Goal: Entertainment & Leisure: Consume media (video, audio)

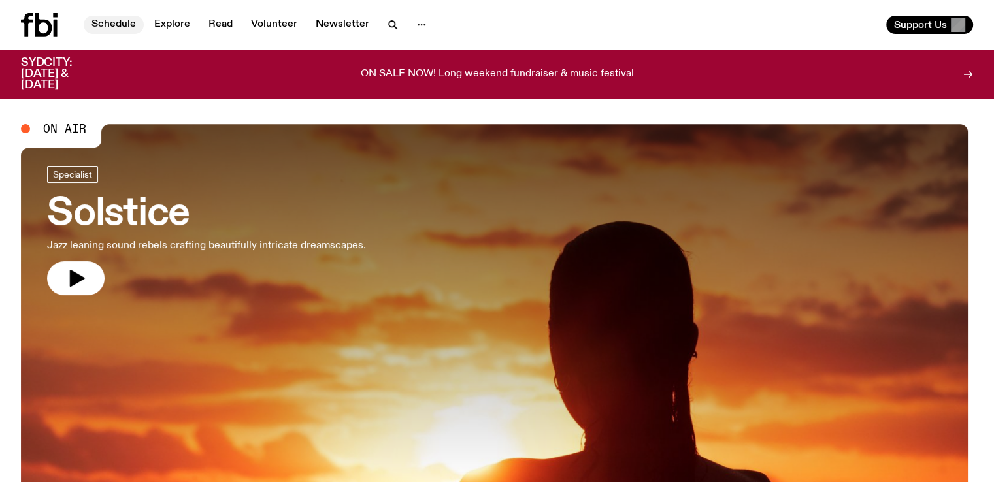
click at [125, 18] on link "Schedule" at bounding box center [114, 25] width 60 height 18
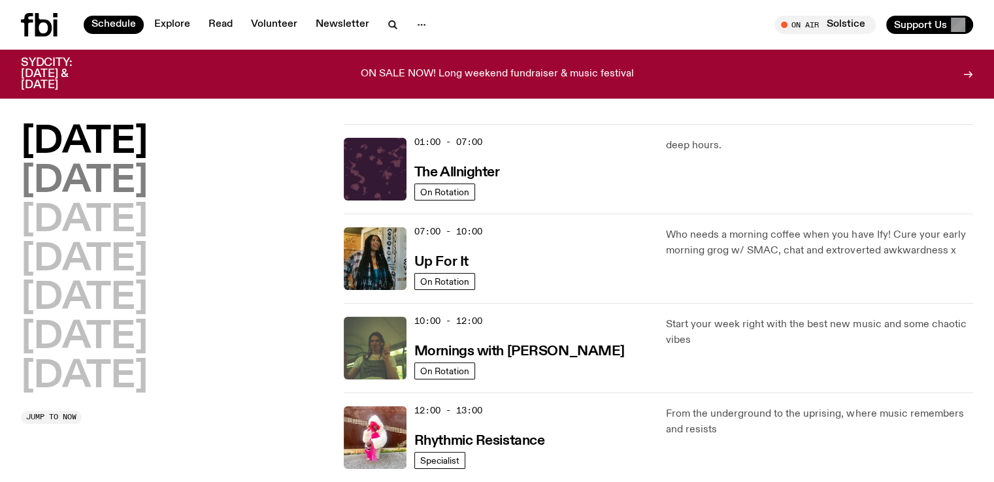
click at [81, 173] on h2 "[DATE]" at bounding box center [84, 181] width 127 height 37
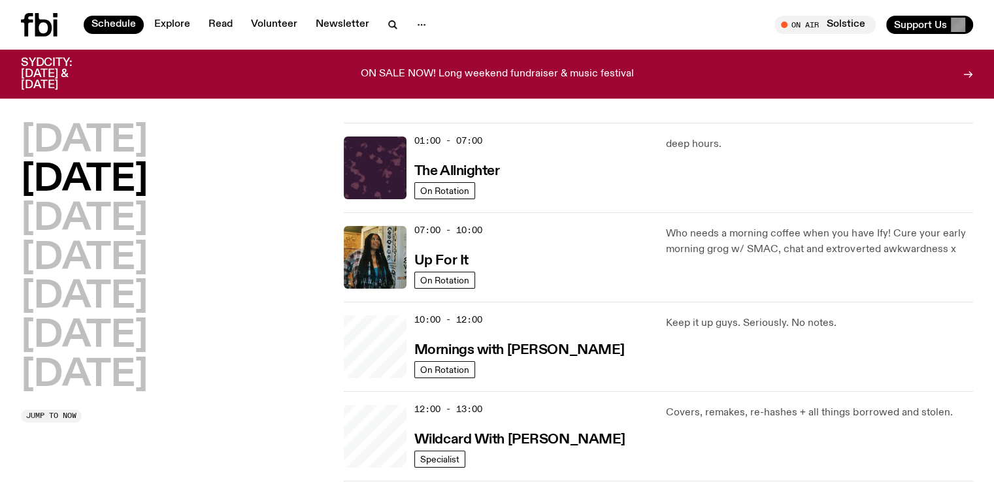
scroll to position [37, 0]
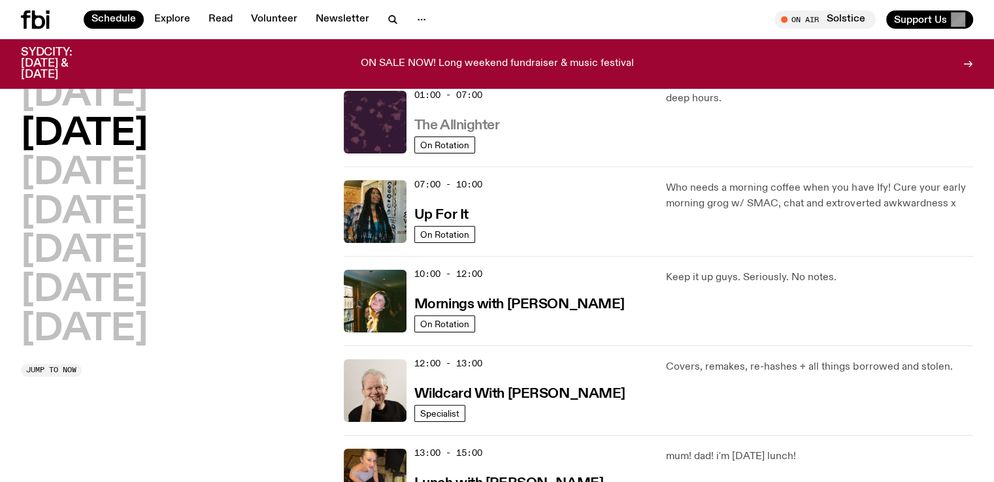
click at [434, 127] on h3 "The Allnighter" at bounding box center [457, 126] width 86 height 14
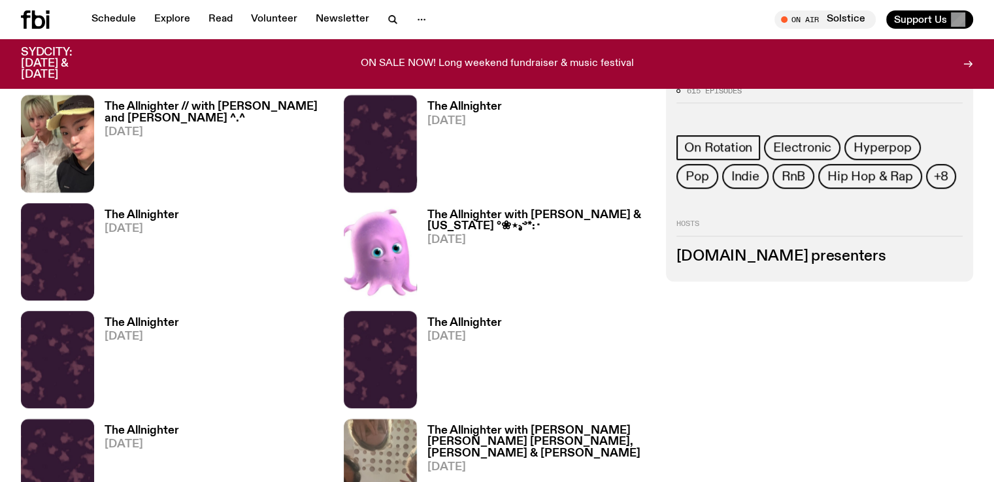
scroll to position [476, 0]
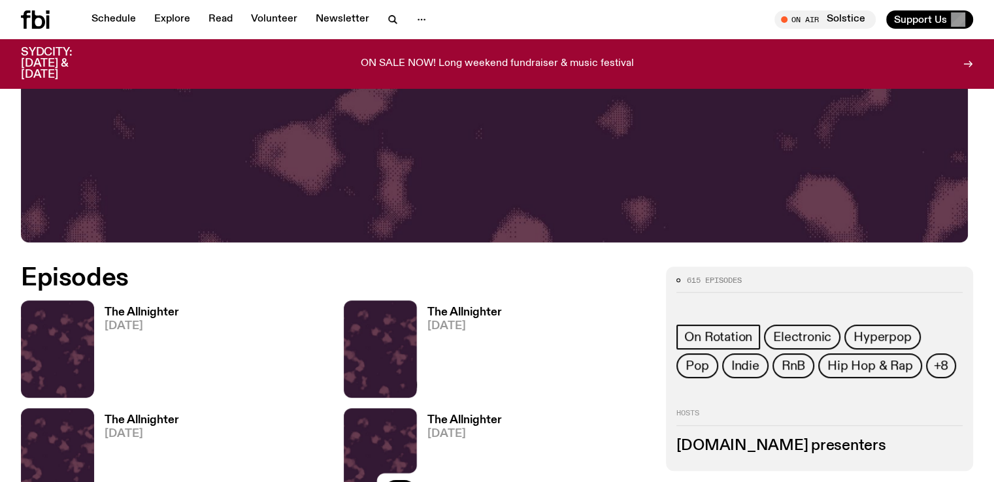
click at [344, 447] on img at bounding box center [380, 457] width 73 height 97
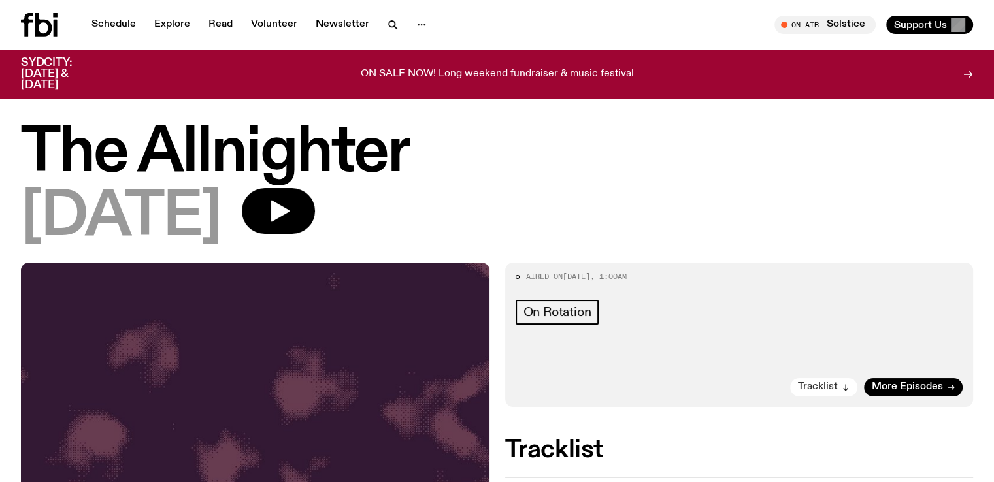
click at [837, 384] on button "Tracklist" at bounding box center [823, 387] width 67 height 18
click at [290, 203] on icon "button" at bounding box center [280, 212] width 19 height 22
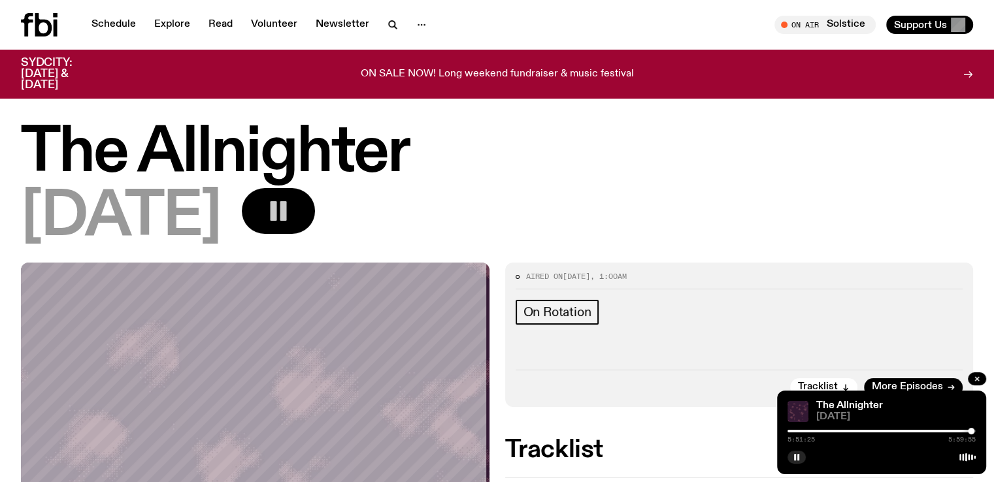
drag, startPoint x: 788, startPoint y: 429, endPoint x: 971, endPoint y: 433, distance: 183.1
click at [971, 433] on div at bounding box center [971, 431] width 7 height 7
click at [973, 429] on div at bounding box center [972, 431] width 7 height 7
click at [848, 341] on div "On Rotation" at bounding box center [740, 328] width 448 height 57
click at [798, 457] on rect "button" at bounding box center [798, 457] width 2 height 7
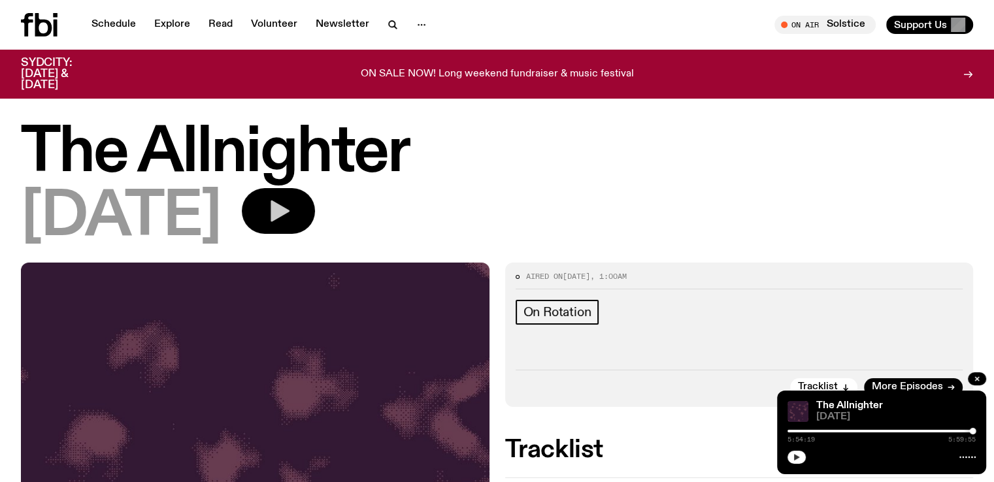
click at [798, 457] on icon "button" at bounding box center [797, 457] width 6 height 7
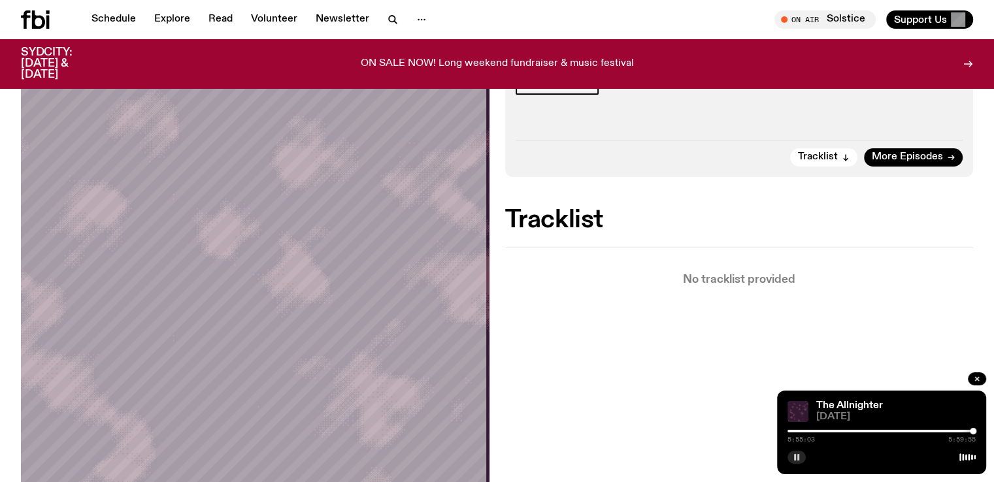
scroll to position [176, 0]
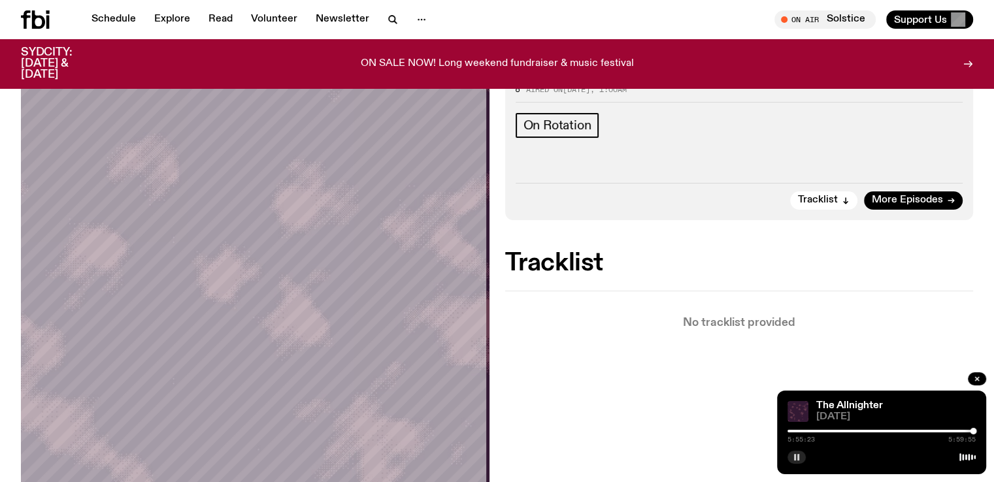
click at [792, 459] on button "button" at bounding box center [797, 457] width 18 height 13
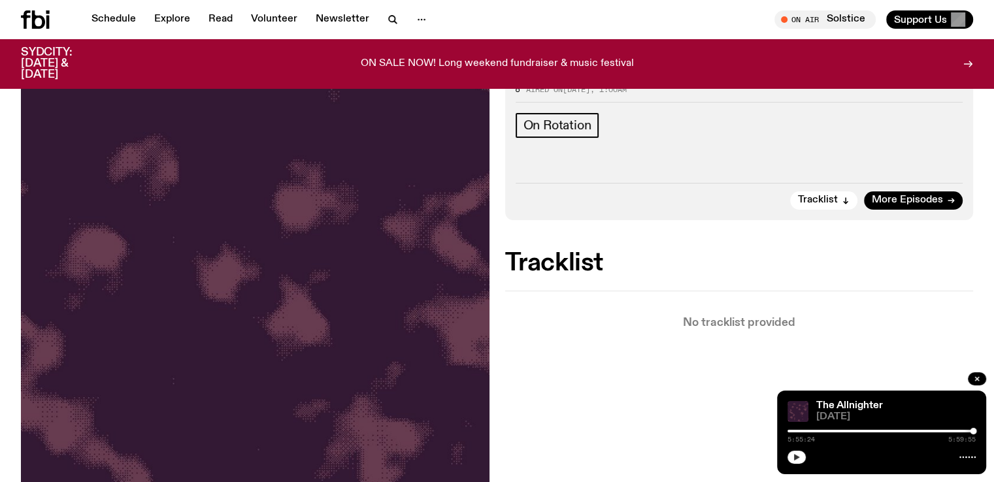
click at [792, 459] on button "button" at bounding box center [797, 457] width 18 height 13
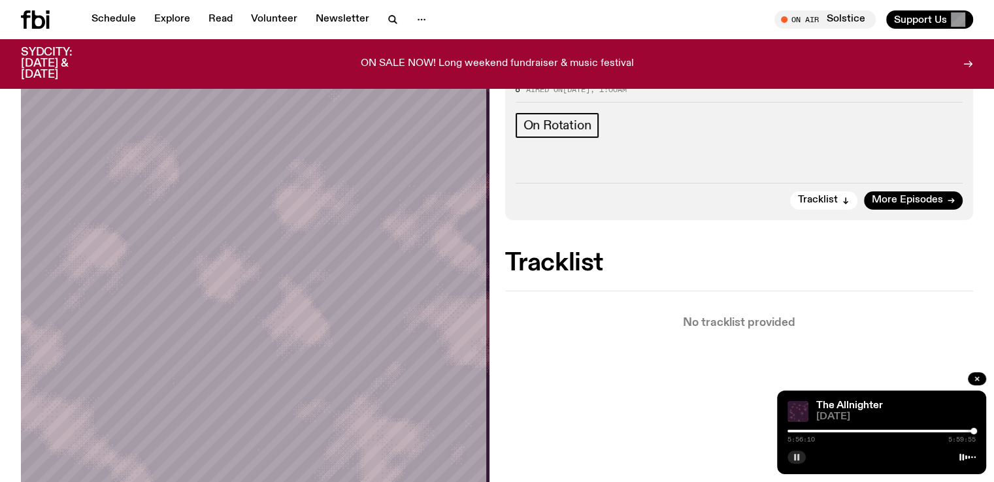
click at [796, 456] on icon "button" at bounding box center [797, 458] width 8 height 8
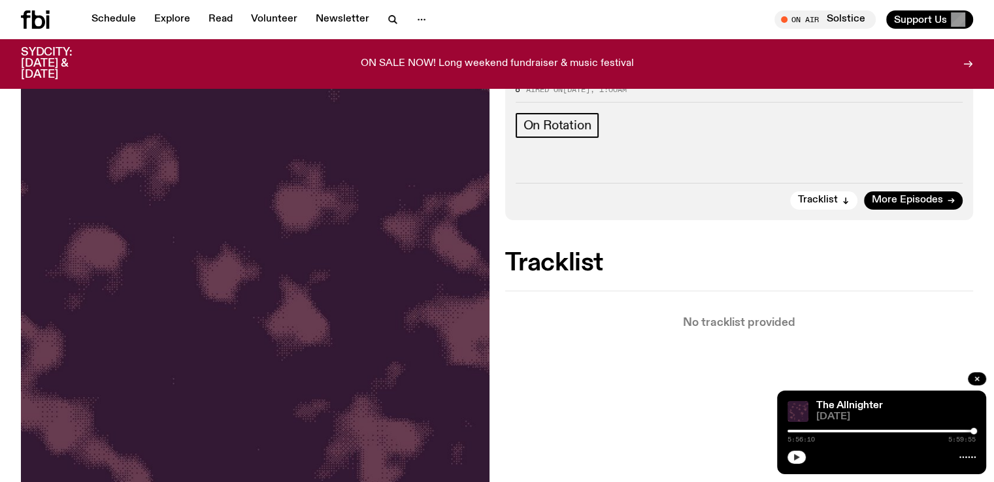
click at [796, 456] on icon "button" at bounding box center [797, 457] width 6 height 7
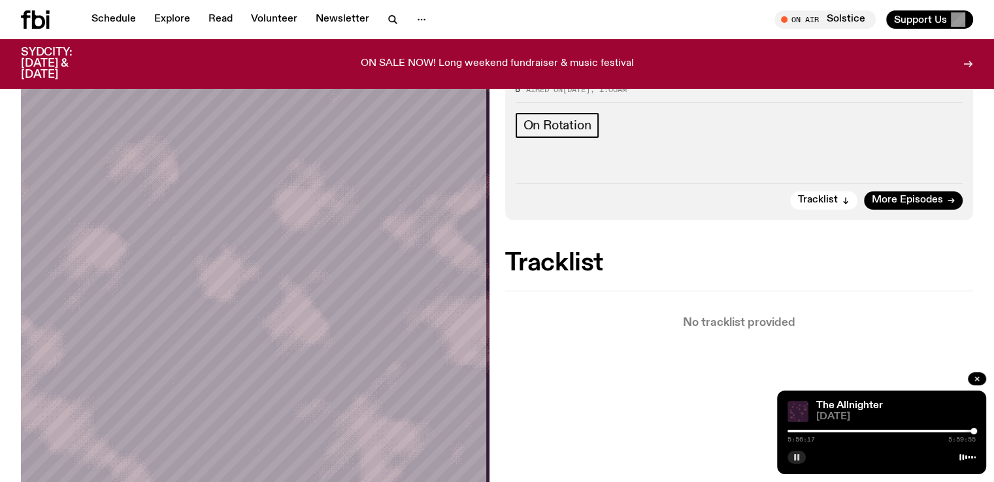
click at [678, 390] on div "Aired on [DATE] 1:00am On Rotation Tracklist More Episodes Tracklist No trackli…" at bounding box center [497, 419] width 994 height 687
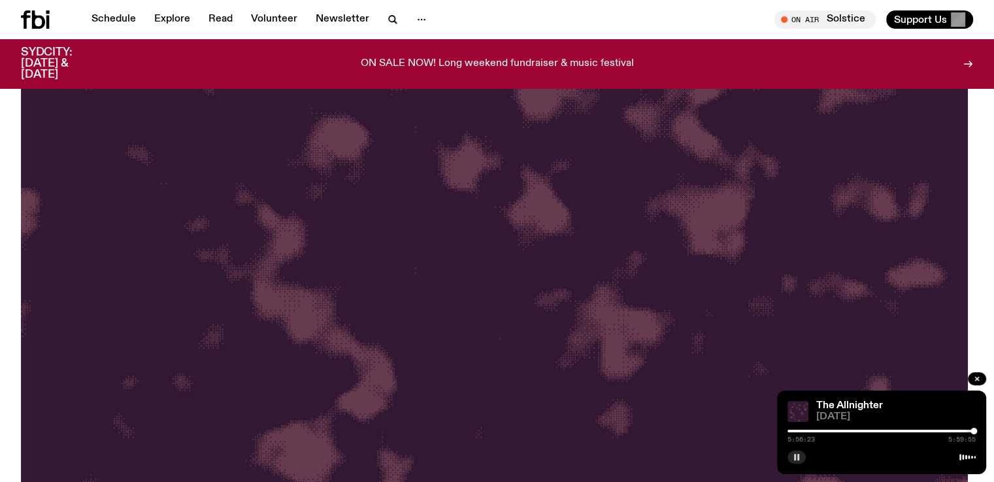
scroll to position [476, 0]
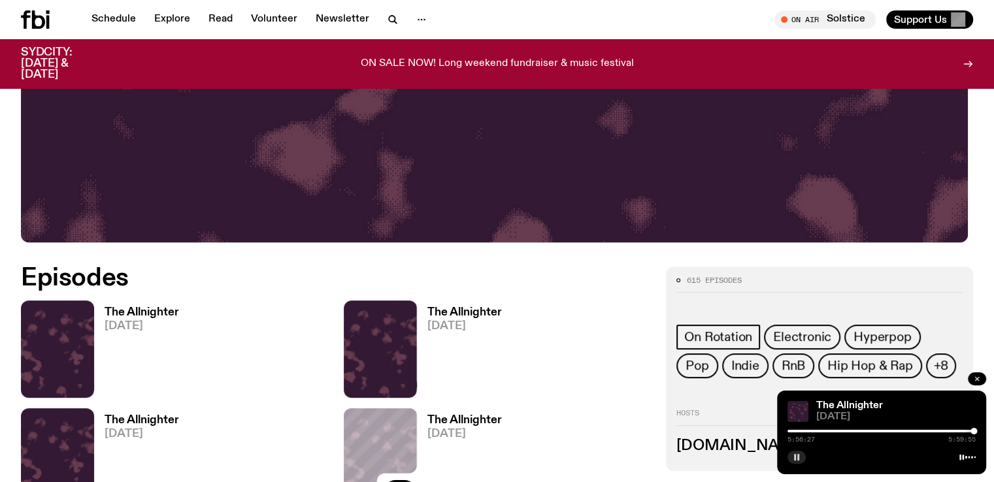
click at [980, 376] on icon "button" at bounding box center [977, 379] width 8 height 8
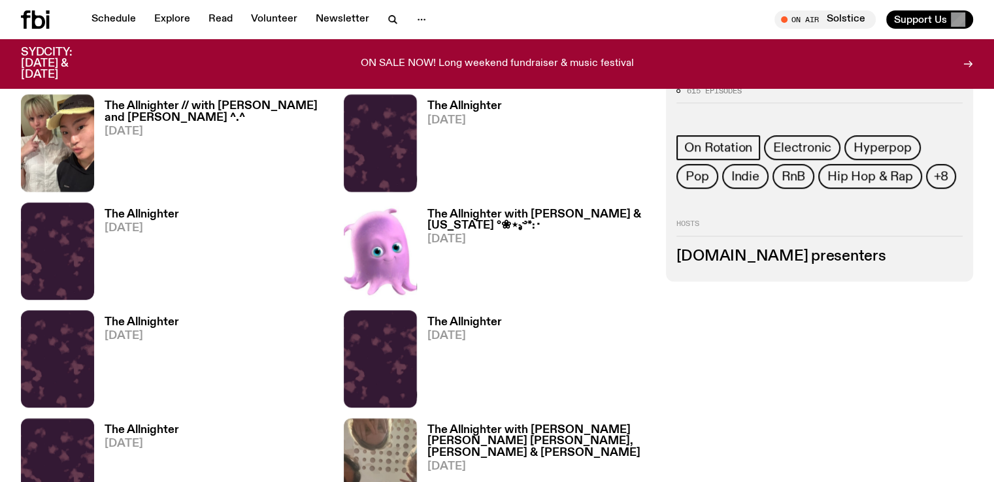
scroll to position [910, 0]
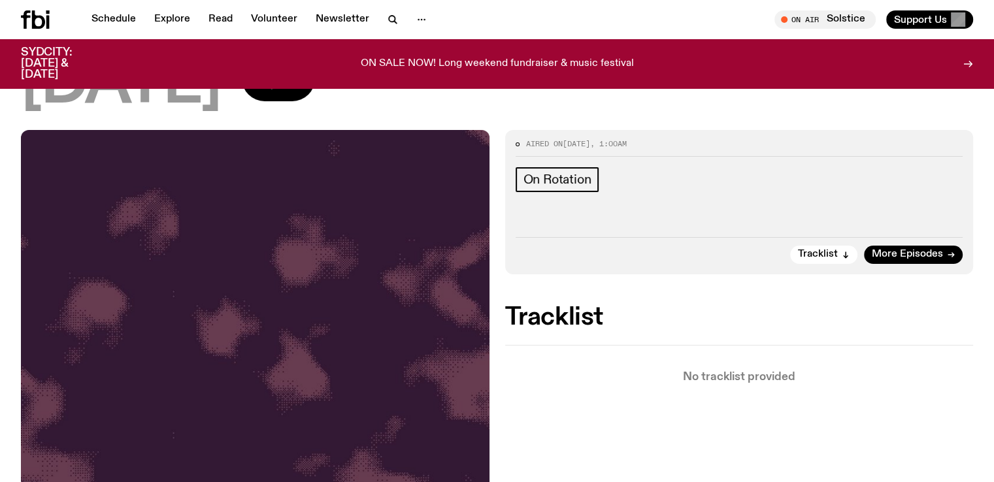
scroll to position [88, 0]
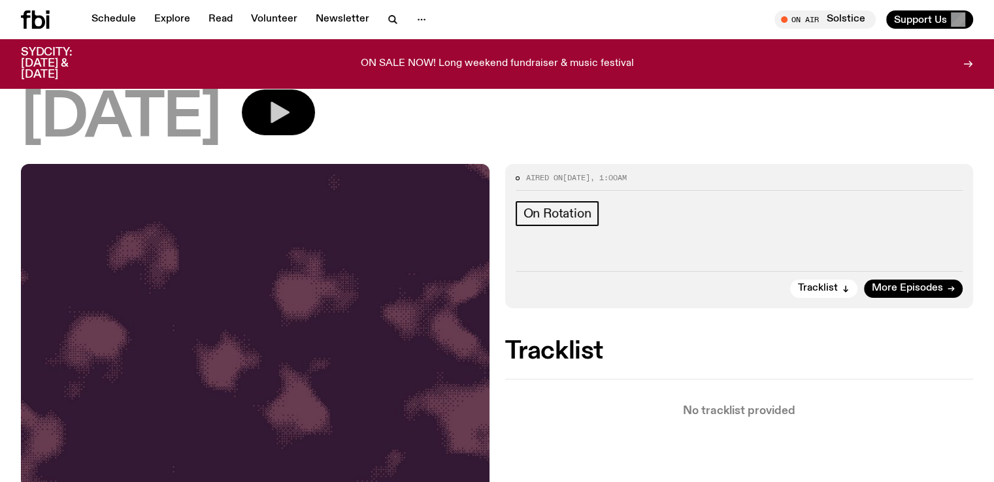
click at [292, 107] on icon "button" at bounding box center [278, 112] width 26 height 26
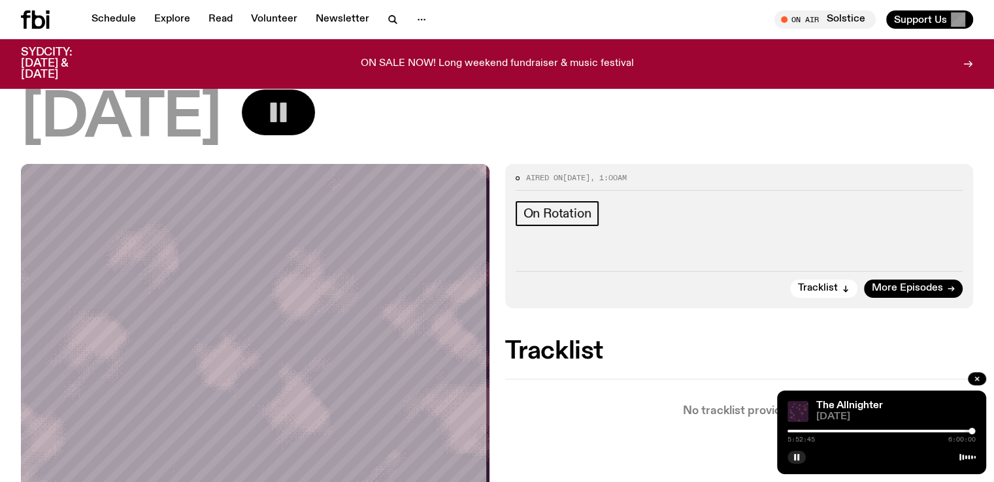
drag, startPoint x: 788, startPoint y: 429, endPoint x: 972, endPoint y: 431, distance: 183.7
click at [972, 431] on div at bounding box center [972, 431] width 7 height 7
click at [973, 432] on div at bounding box center [973, 431] width 7 height 7
click at [975, 433] on div at bounding box center [974, 431] width 7 height 7
drag, startPoint x: 928, startPoint y: 363, endPoint x: 968, endPoint y: 431, distance: 78.8
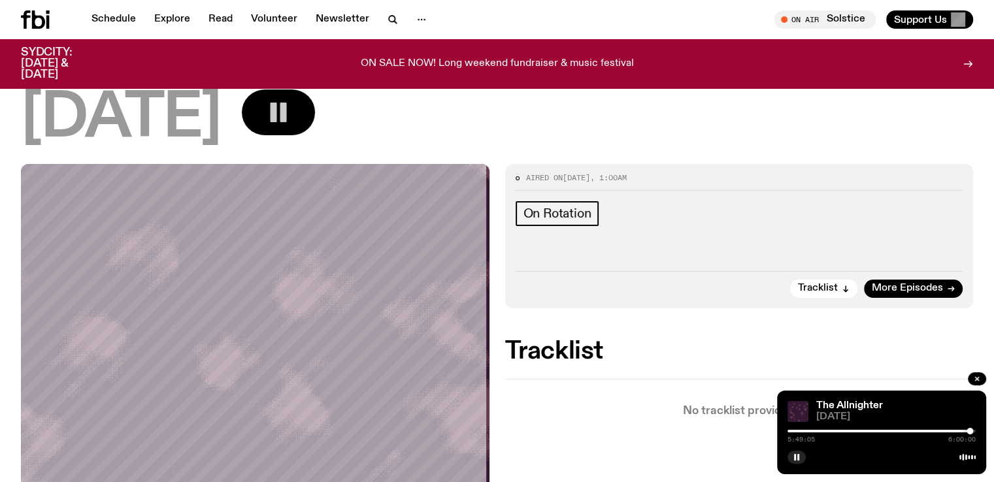
drag, startPoint x: 970, startPoint y: 432, endPoint x: 962, endPoint y: 126, distance: 306.0
click at [962, 126] on div "[DATE]" at bounding box center [497, 119] width 952 height 59
click at [962, 433] on div at bounding box center [962, 431] width 7 height 7
click at [965, 433] on div at bounding box center [964, 431] width 7 height 7
click at [967, 435] on div "5:44:00 6:00:00" at bounding box center [882, 435] width 188 height 16
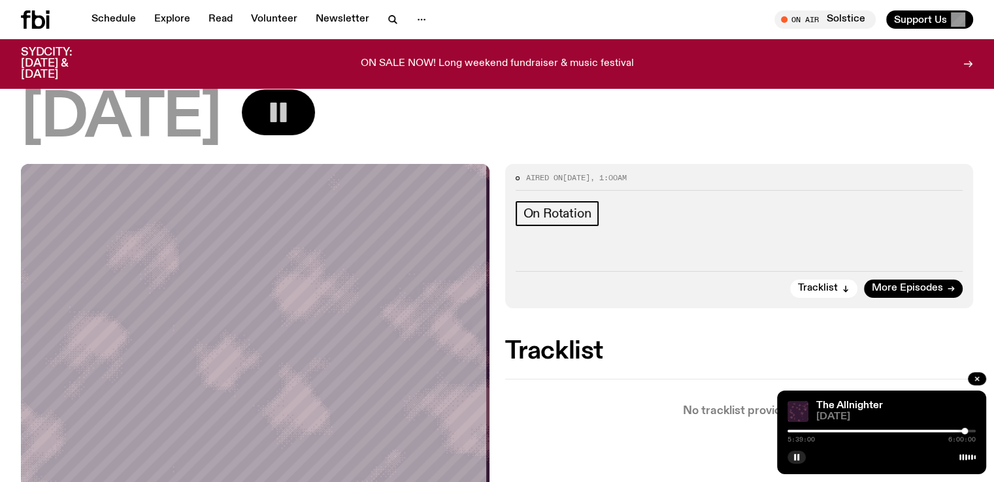
click at [965, 429] on div at bounding box center [964, 431] width 7 height 7
click at [967, 429] on div at bounding box center [966, 431] width 7 height 7
click at [969, 429] on div at bounding box center [969, 431] width 7 height 7
click at [970, 431] on div at bounding box center [970, 431] width 7 height 7
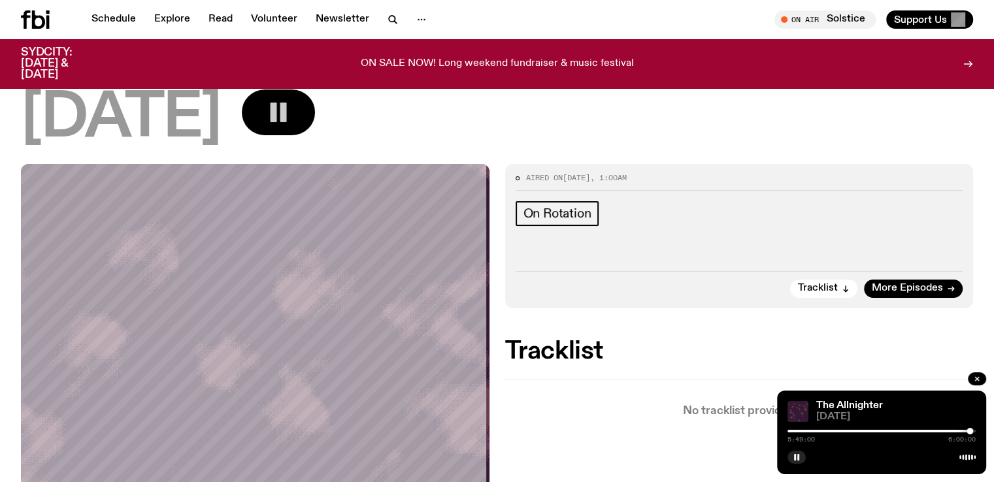
click at [970, 437] on div "5:49:00 6:00:00" at bounding box center [882, 435] width 188 height 16
click at [973, 433] on div at bounding box center [972, 431] width 7 height 7
click at [971, 433] on div at bounding box center [971, 431] width 7 height 7
click at [795, 459] on rect "button" at bounding box center [795, 457] width 2 height 7
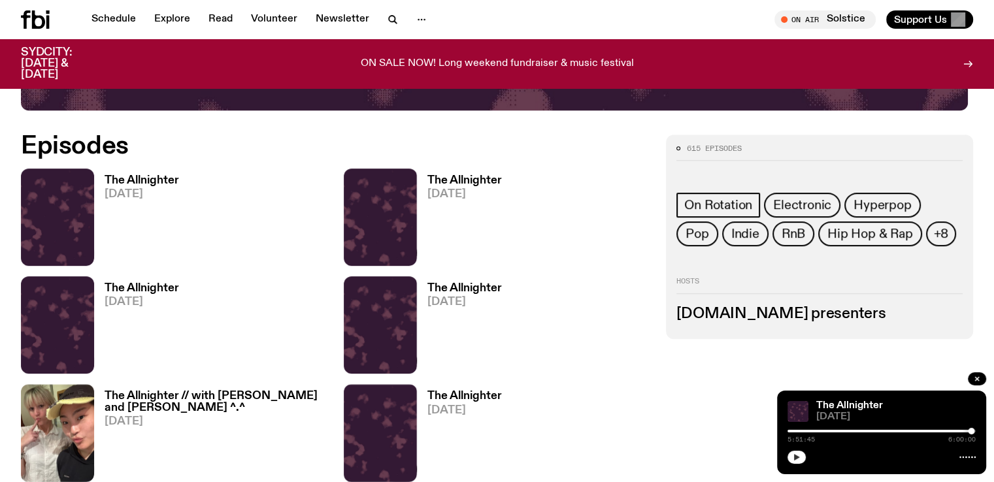
scroll to position [610, 0]
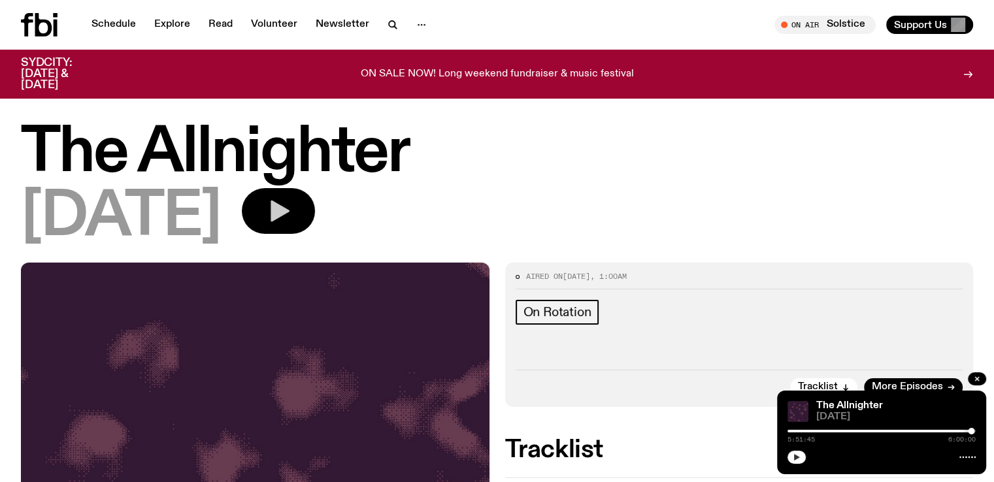
click at [292, 200] on icon "button" at bounding box center [278, 211] width 26 height 26
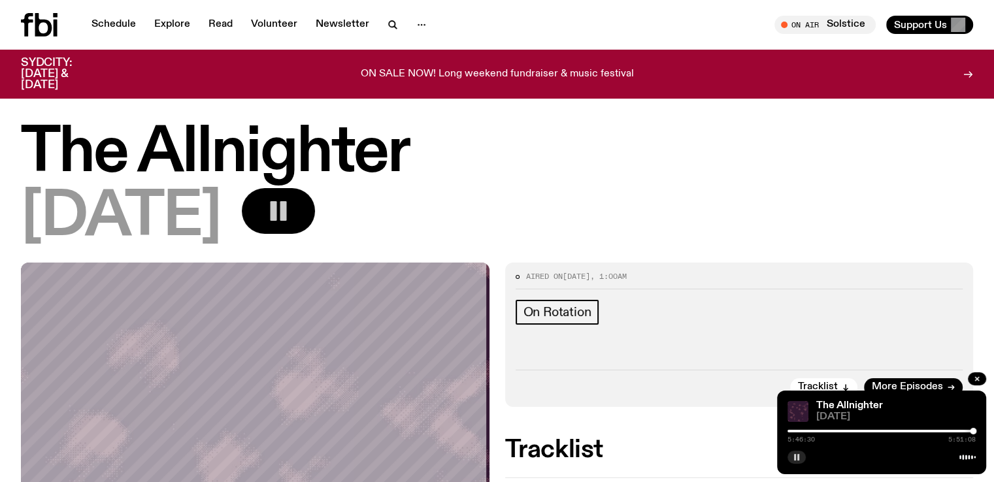
drag, startPoint x: 787, startPoint y: 431, endPoint x: 973, endPoint y: 432, distance: 186.3
click at [973, 432] on div at bounding box center [973, 431] width 7 height 7
click at [985, 235] on div "The Allnighter [DATE]" at bounding box center [497, 193] width 994 height 139
click at [975, 431] on div at bounding box center [975, 431] width 7 height 7
click at [964, 457] on icon at bounding box center [968, 457] width 16 height 10
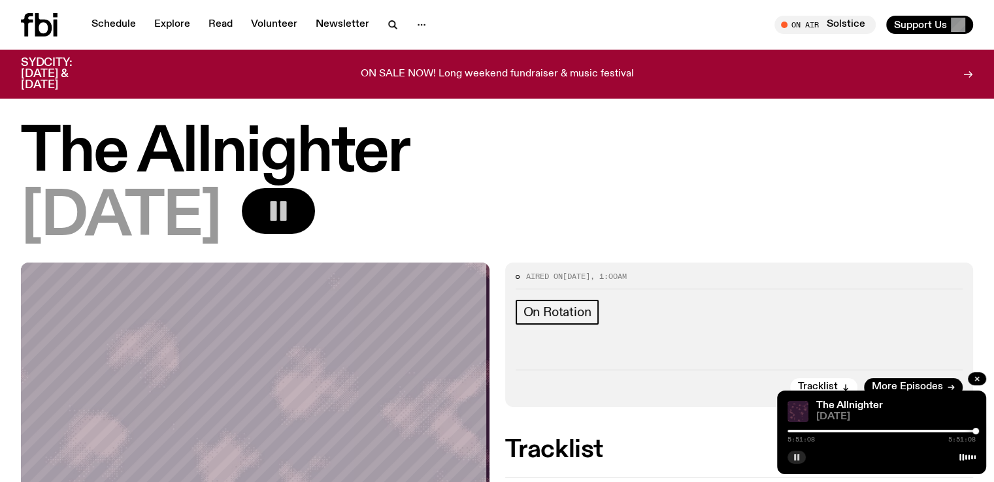
click at [977, 431] on div at bounding box center [976, 431] width 7 height 7
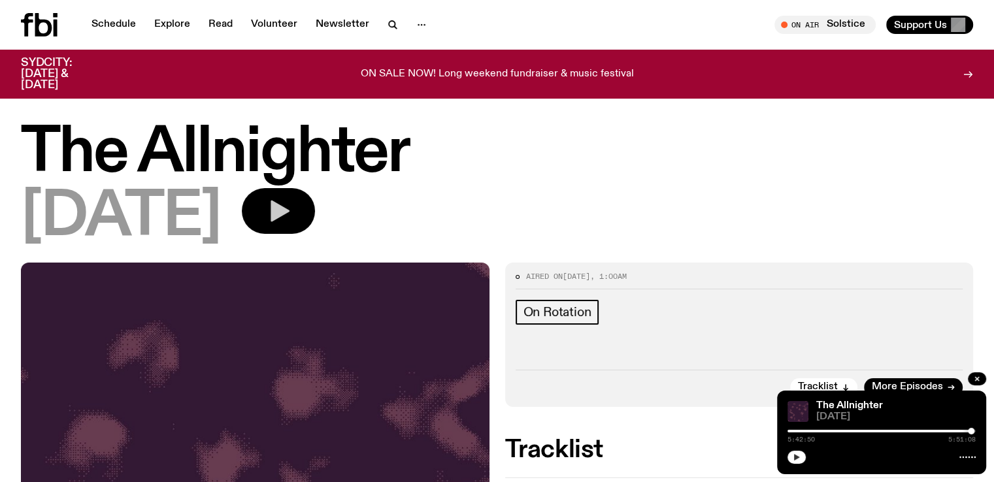
click at [971, 431] on div at bounding box center [971, 431] width 7 height 7
click at [788, 459] on button "button" at bounding box center [797, 457] width 18 height 13
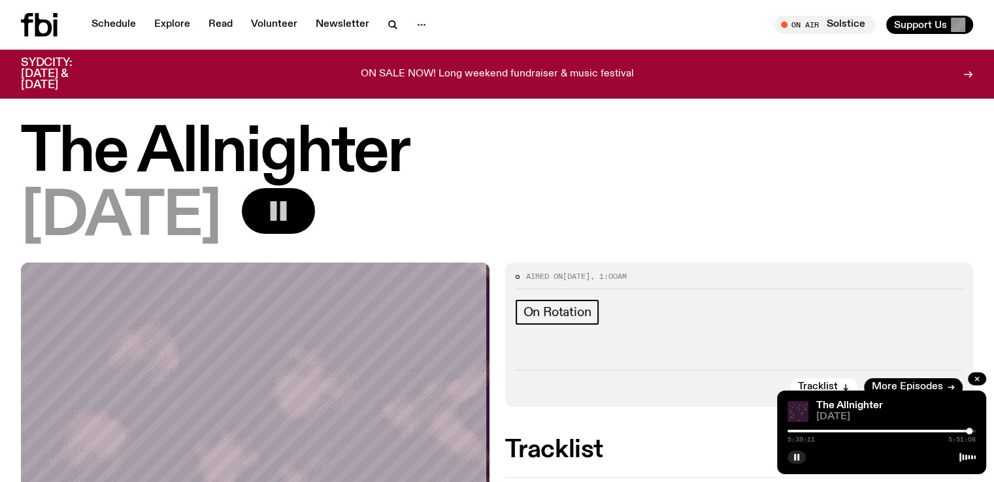
click at [969, 432] on div at bounding box center [969, 431] width 7 height 7
click at [973, 431] on div at bounding box center [972, 431] width 7 height 7
click at [974, 432] on div at bounding box center [974, 431] width 7 height 7
click at [975, 435] on div "The Allnighter [DATE] 5:50:09 5:51:08" at bounding box center [881, 433] width 209 height 84
click at [970, 429] on div at bounding box center [970, 431] width 7 height 7
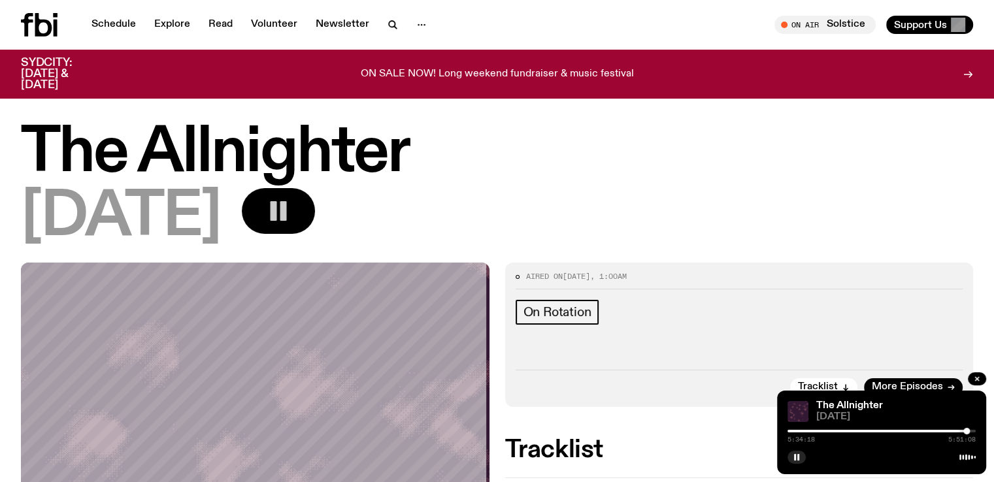
click at [967, 429] on div at bounding box center [966, 431] width 7 height 7
drag, startPoint x: 967, startPoint y: 429, endPoint x: 958, endPoint y: 429, distance: 8.5
click at [958, 429] on div at bounding box center [958, 431] width 7 height 7
drag, startPoint x: 958, startPoint y: 429, endPoint x: 947, endPoint y: 429, distance: 11.1
click at [947, 429] on div at bounding box center [947, 431] width 7 height 7
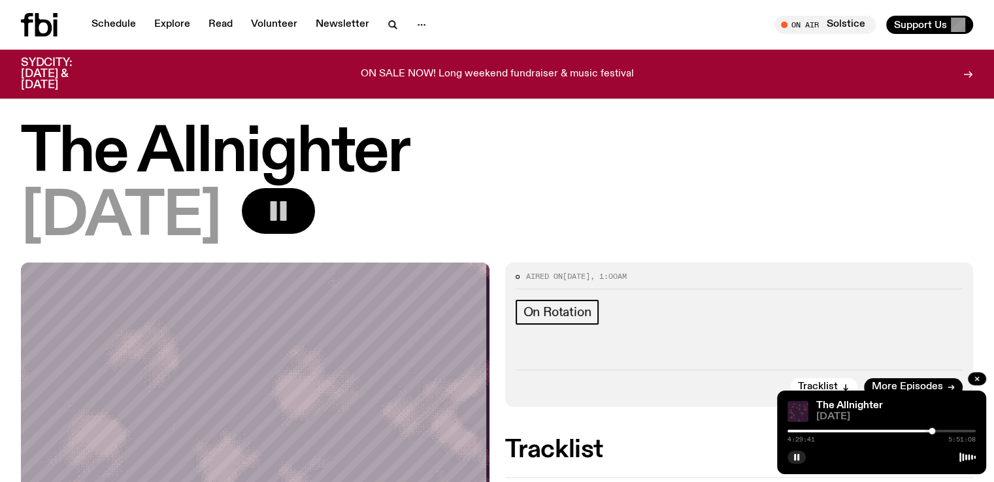
drag, startPoint x: 947, startPoint y: 429, endPoint x: 932, endPoint y: 432, distance: 15.3
click at [932, 432] on div at bounding box center [932, 431] width 7 height 7
drag, startPoint x: 932, startPoint y: 432, endPoint x: 920, endPoint y: 432, distance: 11.8
click at [920, 432] on div at bounding box center [920, 431] width 7 height 7
drag, startPoint x: 920, startPoint y: 432, endPoint x: 908, endPoint y: 431, distance: 12.4
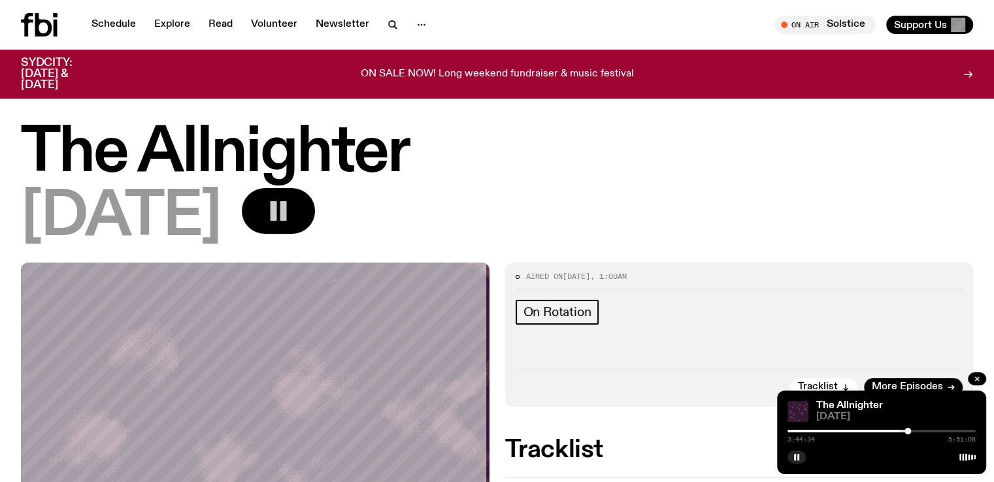
click at [908, 431] on div at bounding box center [908, 431] width 7 height 7
drag, startPoint x: 908, startPoint y: 431, endPoint x: 892, endPoint y: 433, distance: 15.8
click at [892, 433] on div at bounding box center [892, 431] width 7 height 7
drag, startPoint x: 892, startPoint y: 433, endPoint x: 880, endPoint y: 434, distance: 12.4
click at [880, 434] on div at bounding box center [879, 431] width 7 height 7
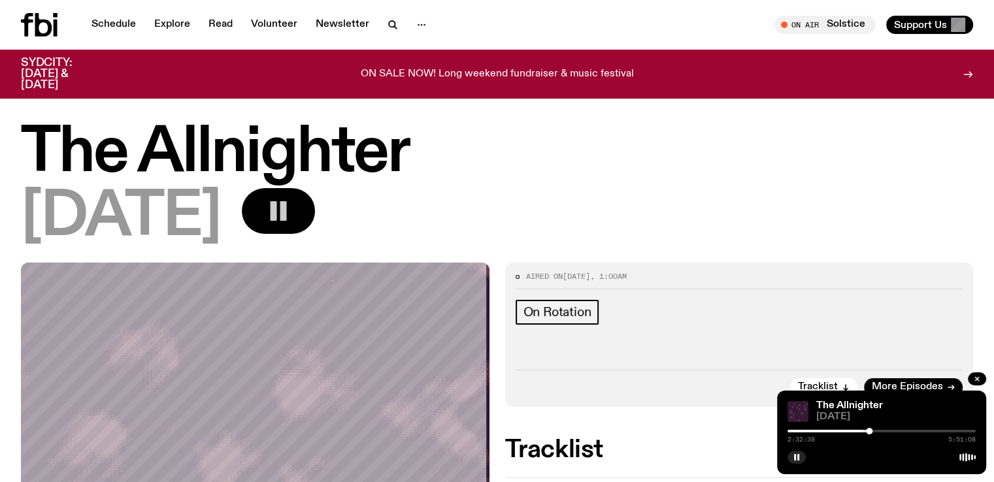
drag, startPoint x: 880, startPoint y: 434, endPoint x: 869, endPoint y: 435, distance: 10.5
click at [869, 435] on div "2:32:38 5:51:08" at bounding box center [882, 435] width 188 height 16
drag, startPoint x: 869, startPoint y: 433, endPoint x: 858, endPoint y: 433, distance: 10.5
click at [858, 433] on div at bounding box center [858, 431] width 7 height 7
drag, startPoint x: 858, startPoint y: 430, endPoint x: 846, endPoint y: 430, distance: 11.8
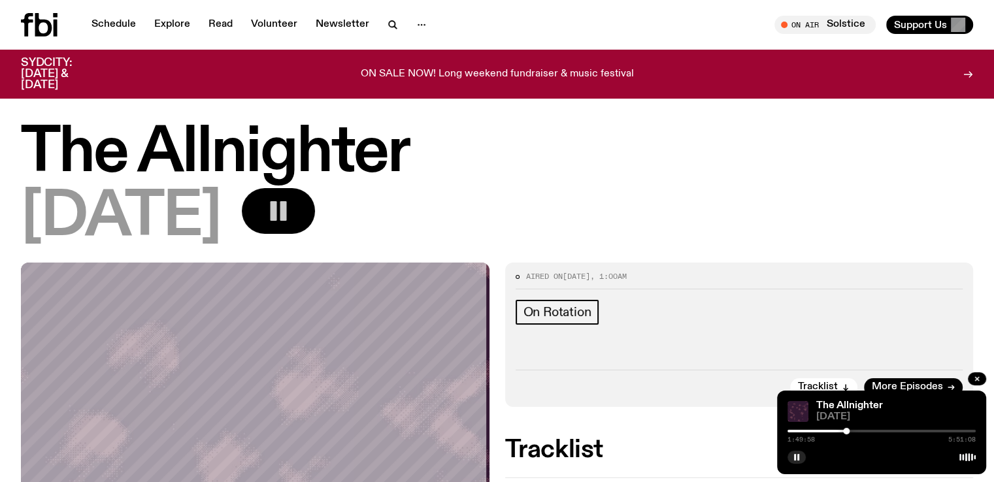
click at [846, 430] on div at bounding box center [846, 431] width 7 height 7
drag, startPoint x: 846, startPoint y: 430, endPoint x: 827, endPoint y: 430, distance: 19.0
click at [827, 430] on div at bounding box center [827, 431] width 7 height 7
drag, startPoint x: 827, startPoint y: 430, endPoint x: 804, endPoint y: 431, distance: 23.5
click at [804, 431] on div at bounding box center [804, 431] width 7 height 7
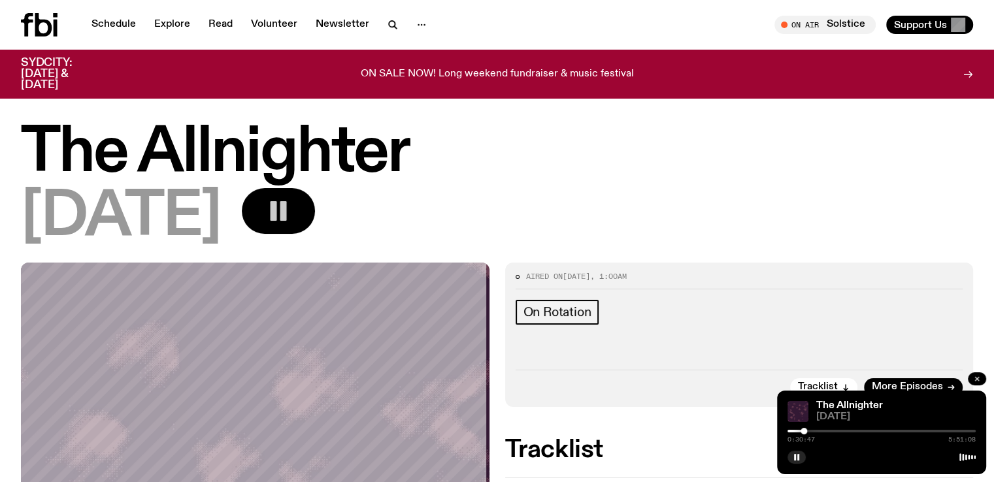
click at [977, 378] on icon "button" at bounding box center [977, 379] width 4 height 4
